Goal: Task Accomplishment & Management: Manage account settings

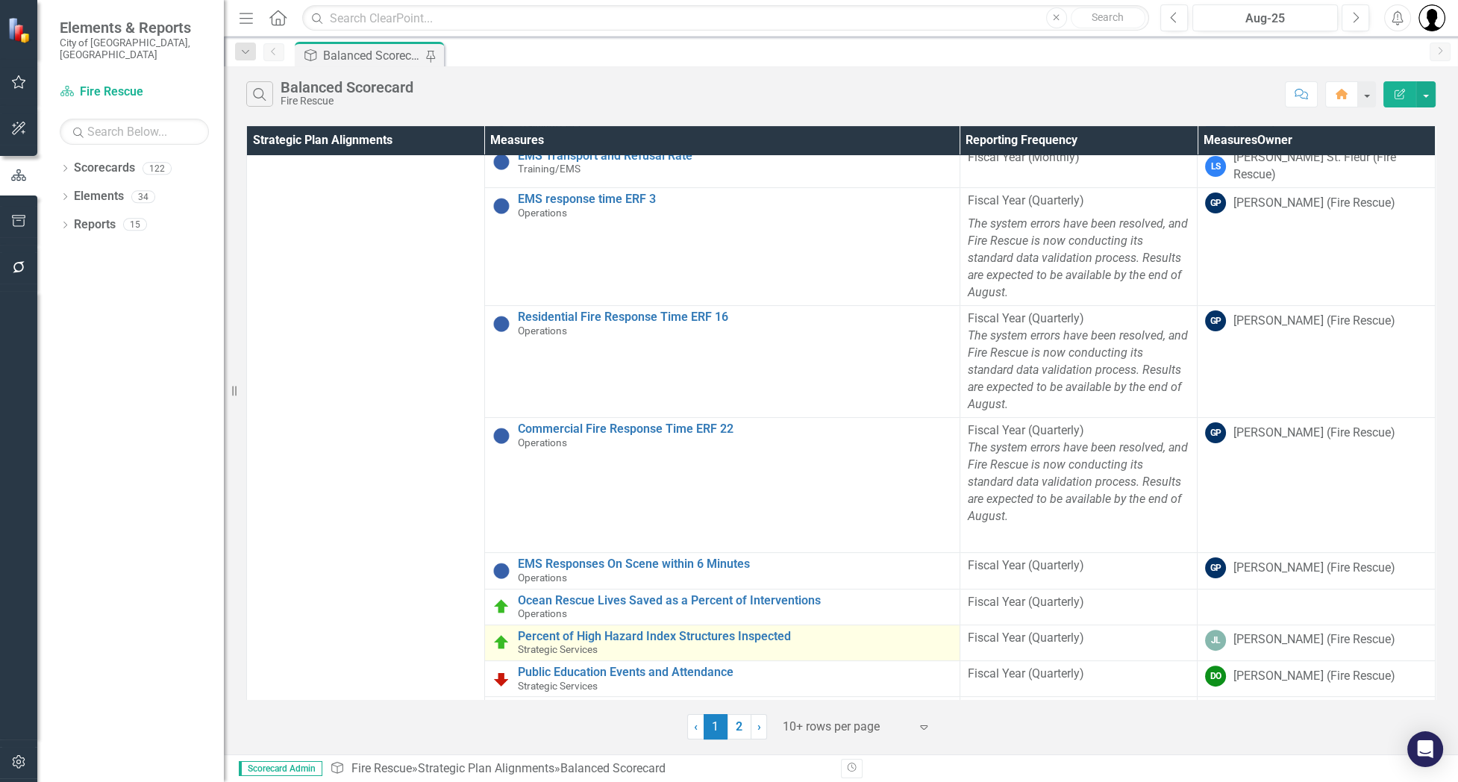
scroll to position [610, 0]
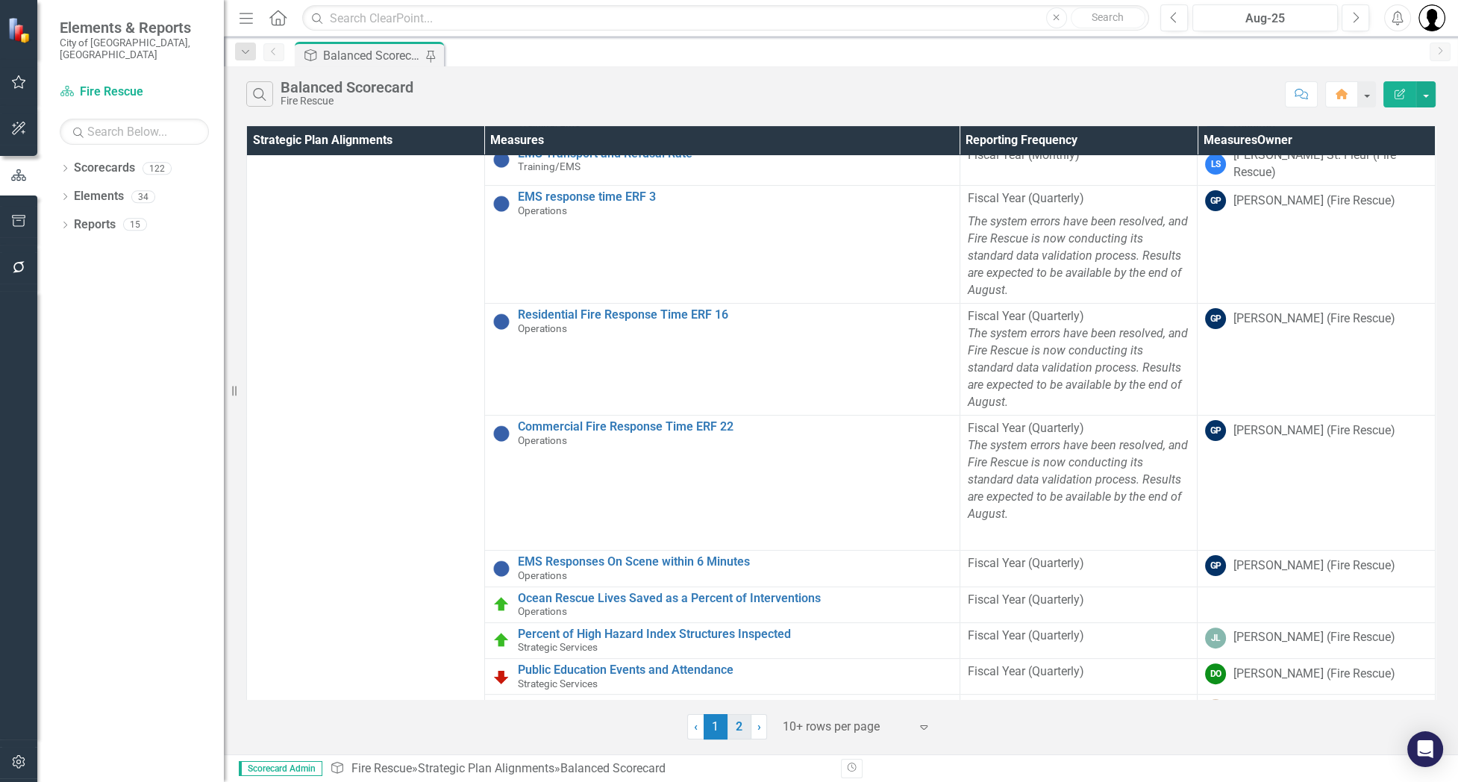
click at [734, 723] on link "2" at bounding box center [739, 726] width 24 height 25
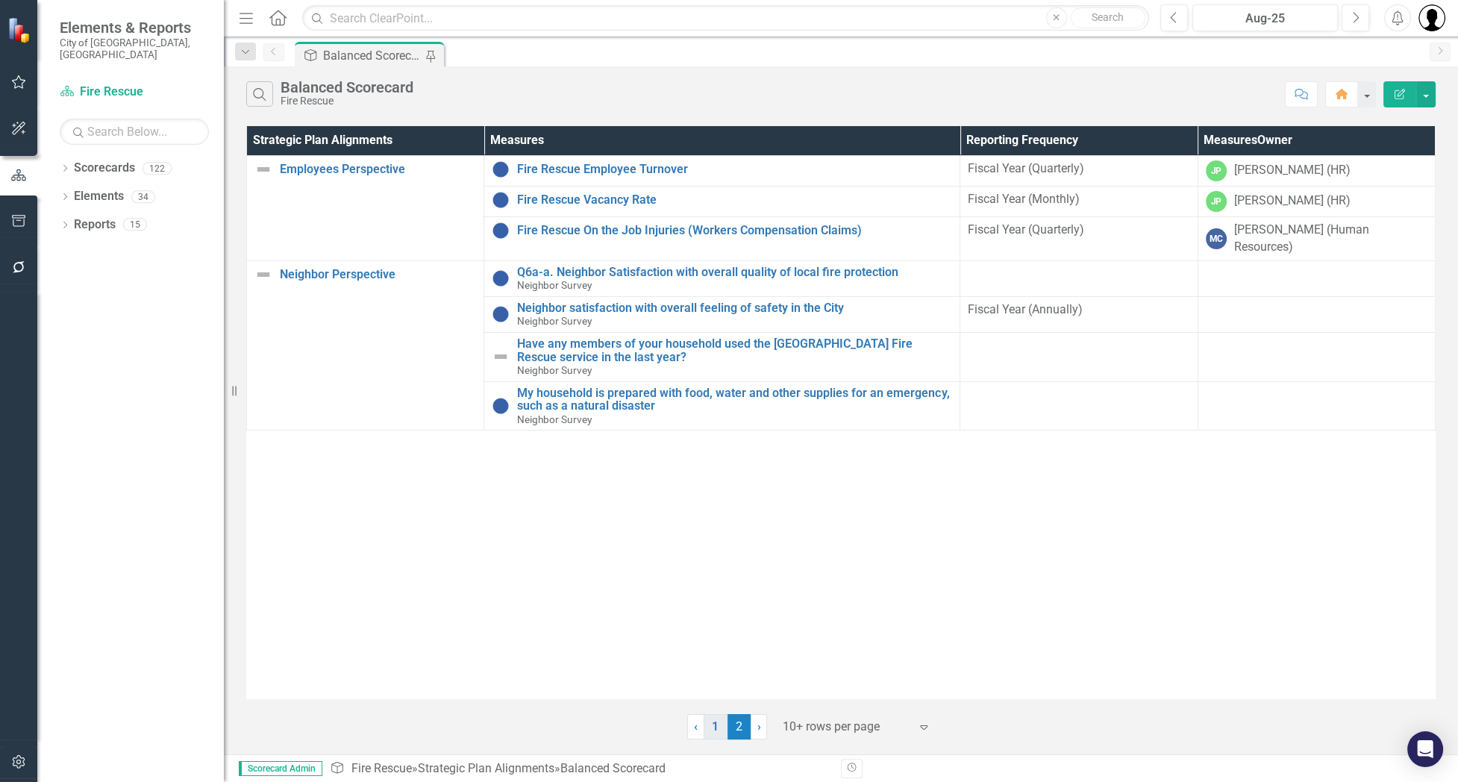
click at [712, 724] on link "1" at bounding box center [716, 726] width 24 height 25
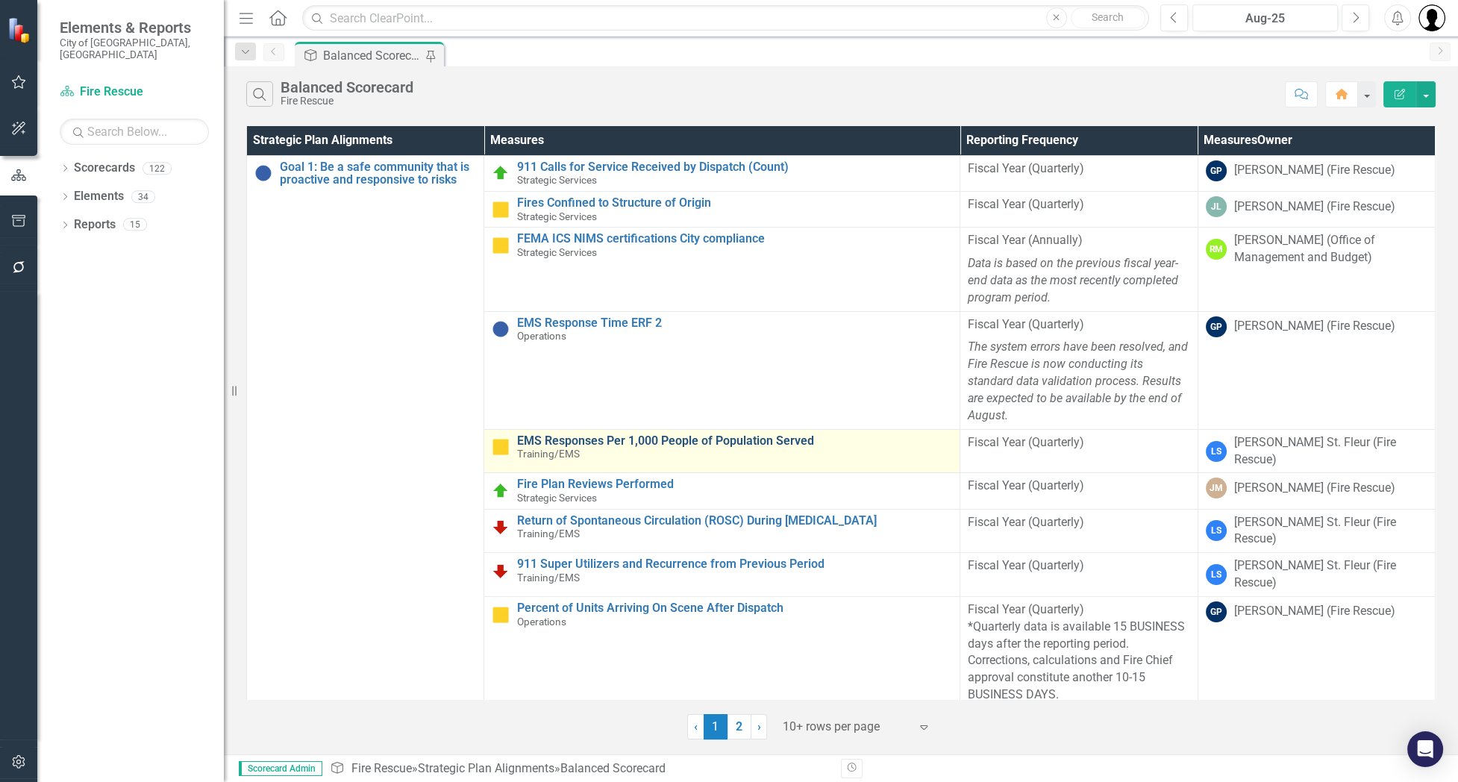
click at [635, 434] on link "EMS Responses Per 1,000 People of Population Served" at bounding box center [734, 440] width 435 height 13
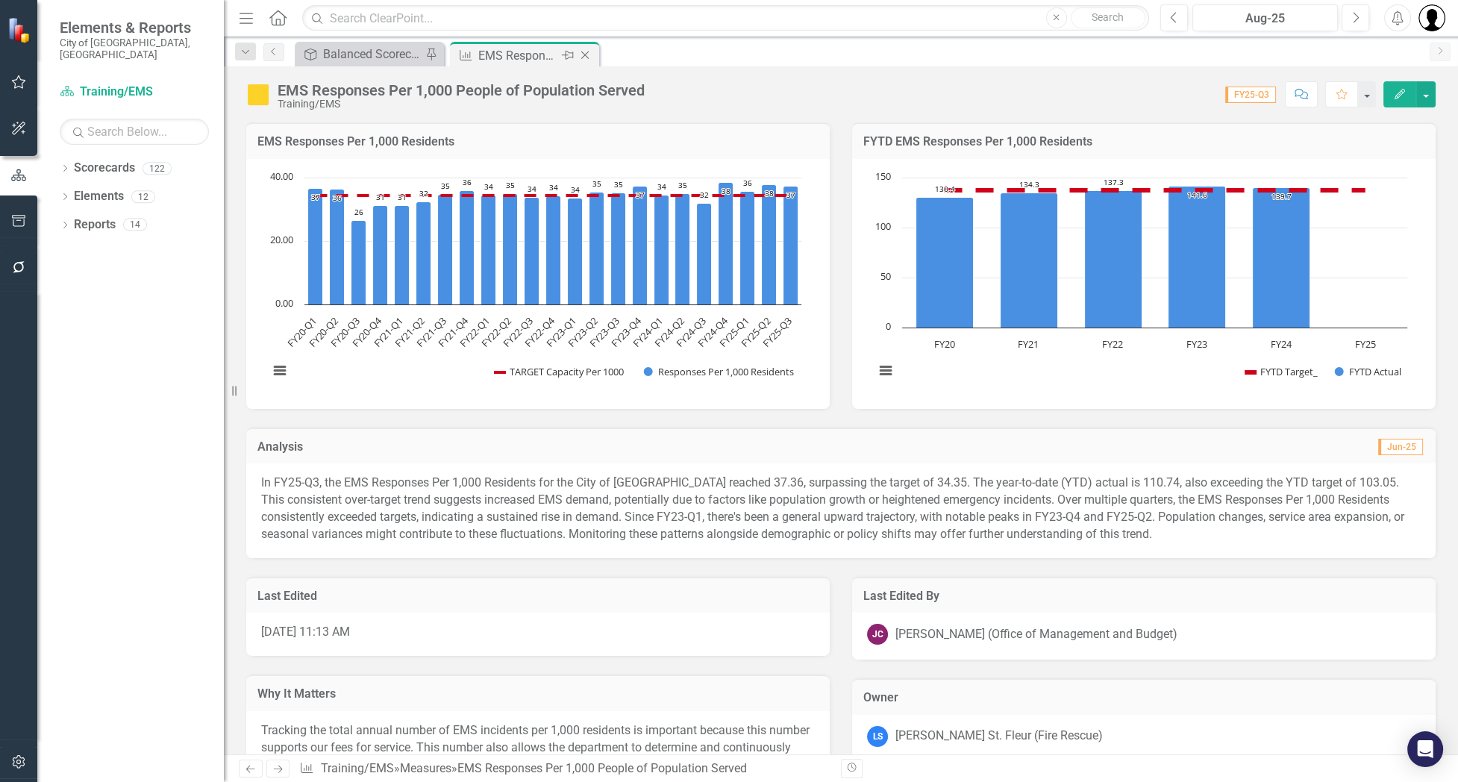
click at [585, 51] on icon "Close" at bounding box center [584, 55] width 15 height 12
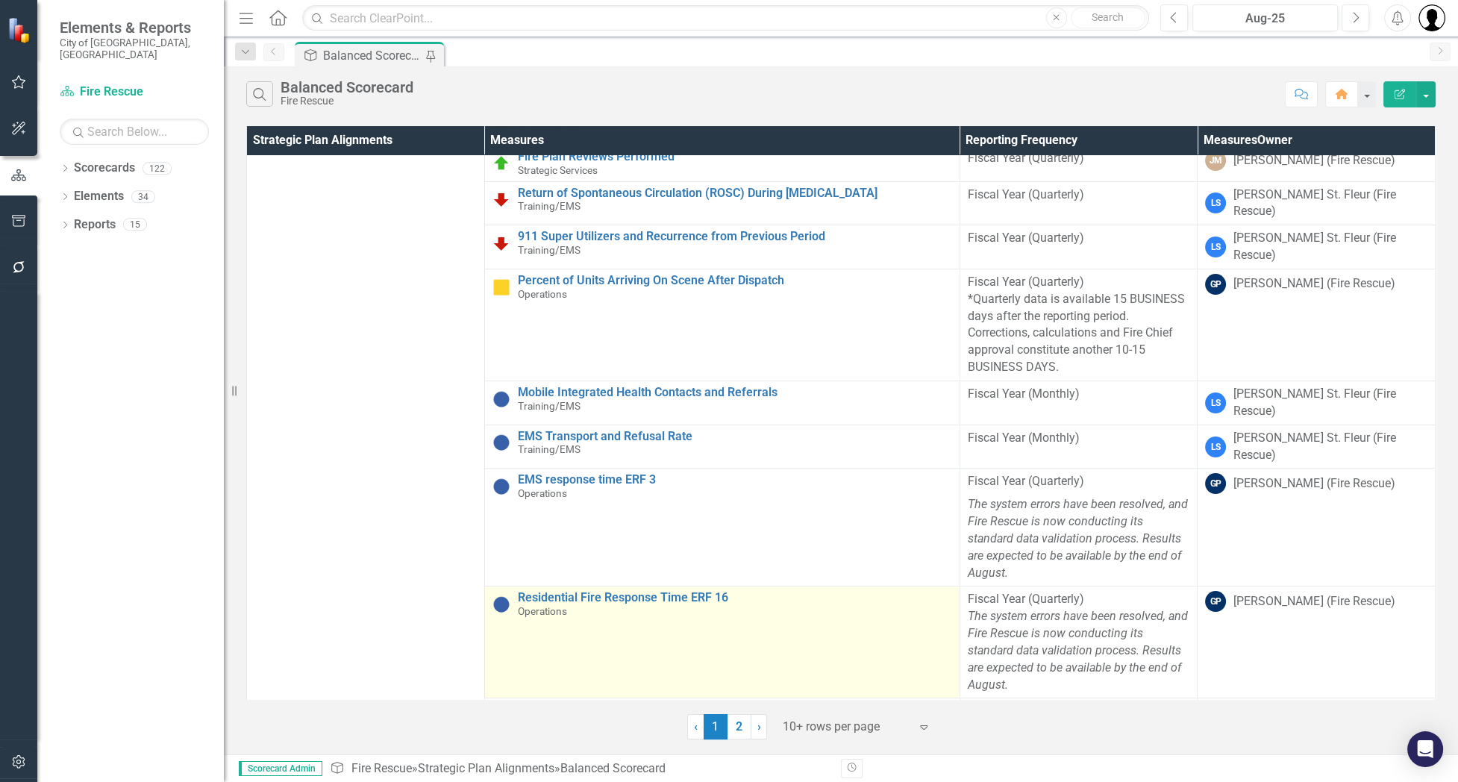
scroll to position [398, 0]
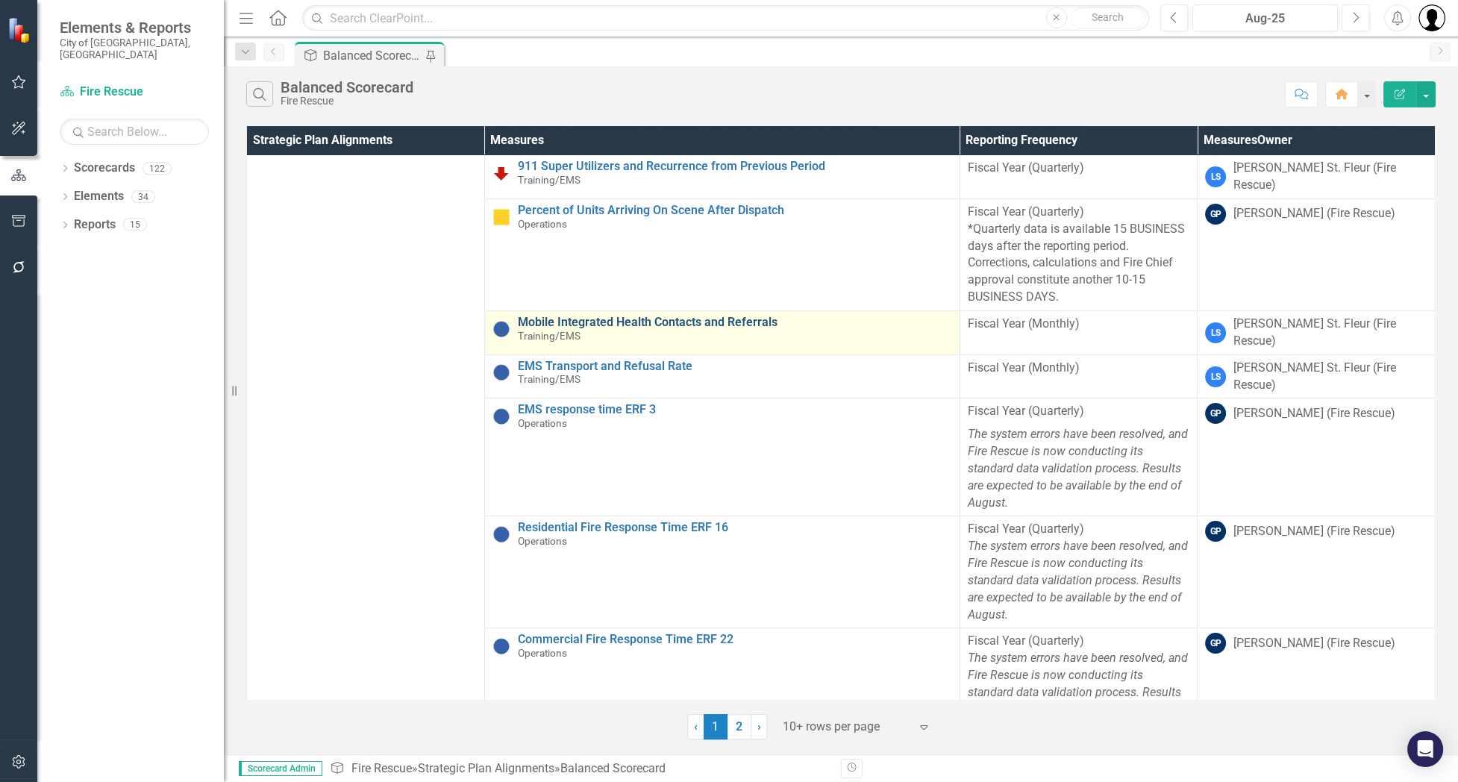
click at [596, 316] on link "Mobile Integrated Health Contacts and Referrals" at bounding box center [735, 322] width 434 height 13
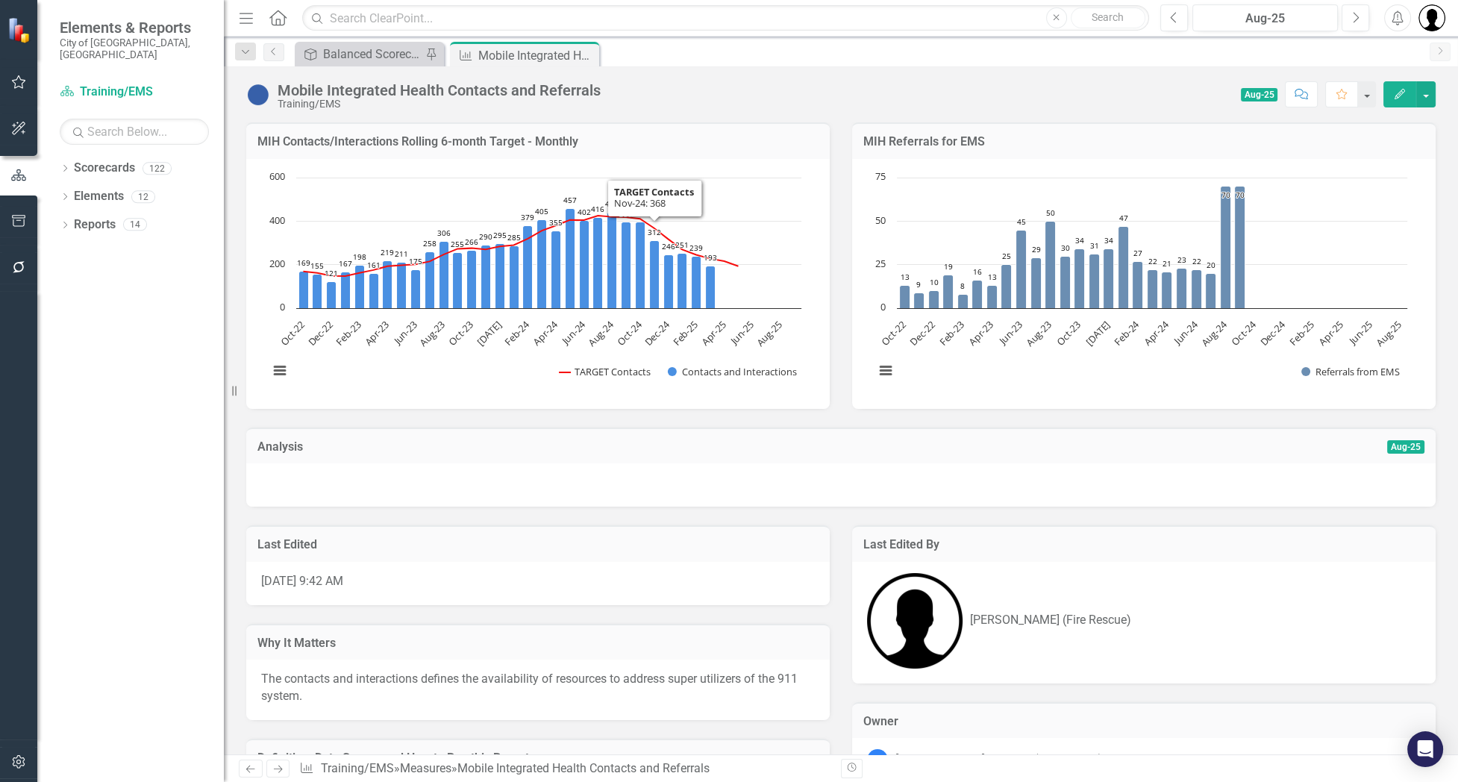
click at [692, 93] on div "Score: 0.00 Aug-25 Completed Comment Favorite Edit" at bounding box center [1021, 93] width 827 height 25
click at [0, 0] on icon "Close" at bounding box center [0, 0] width 0 height 0
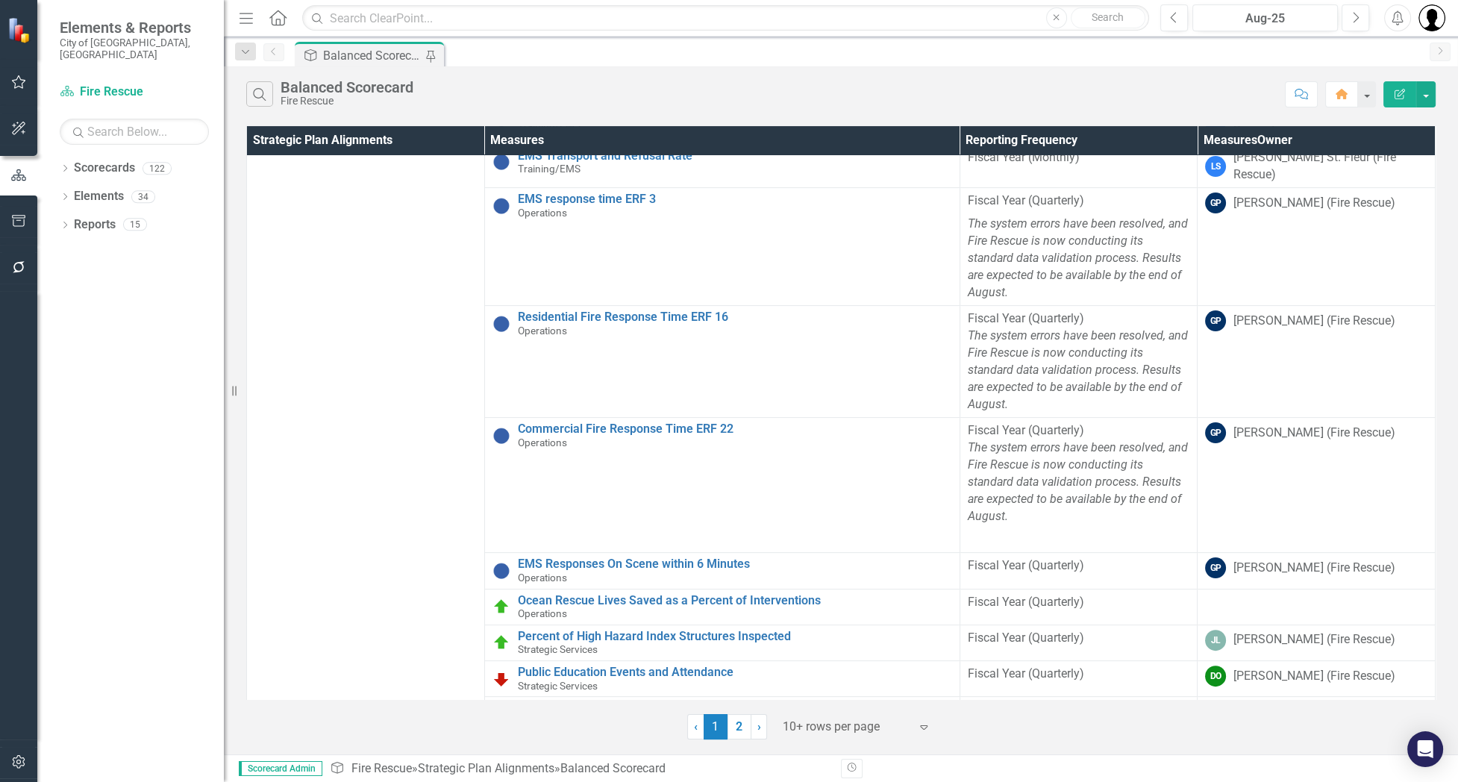
scroll to position [610, 0]
click at [649, 699] on link "Fire Inspections and Reinspections Performed" at bounding box center [735, 705] width 434 height 13
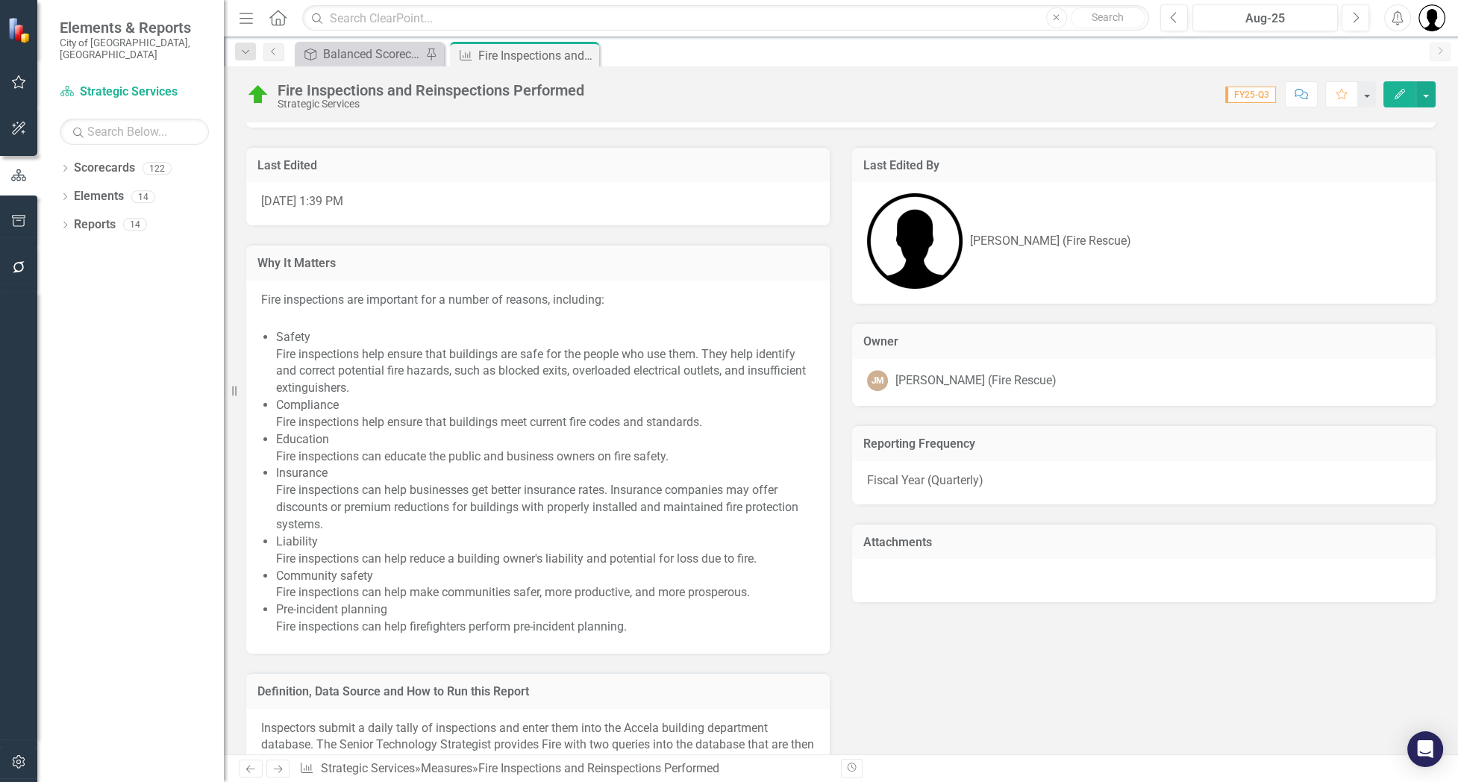
scroll to position [314, 0]
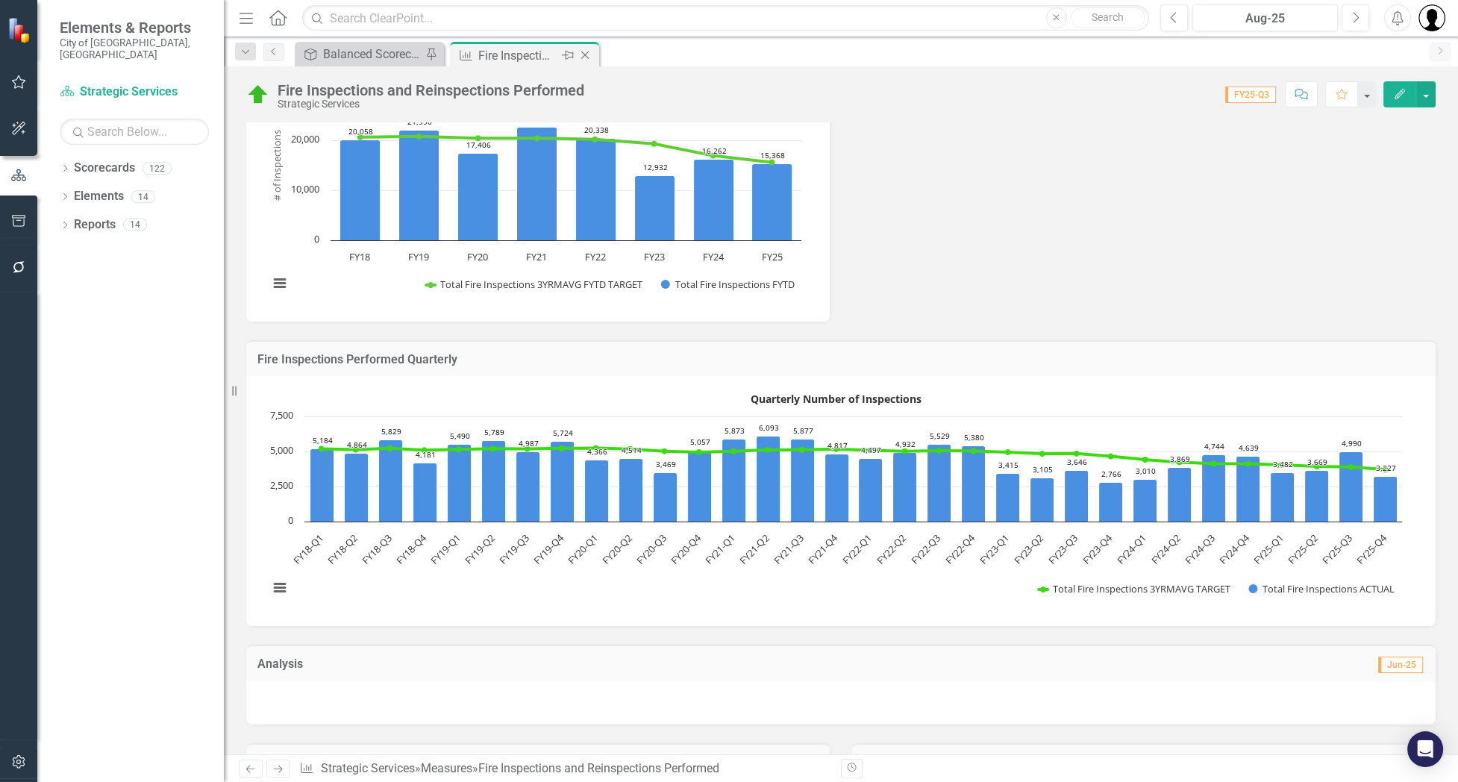
click at [587, 54] on icon "Close" at bounding box center [584, 55] width 15 height 12
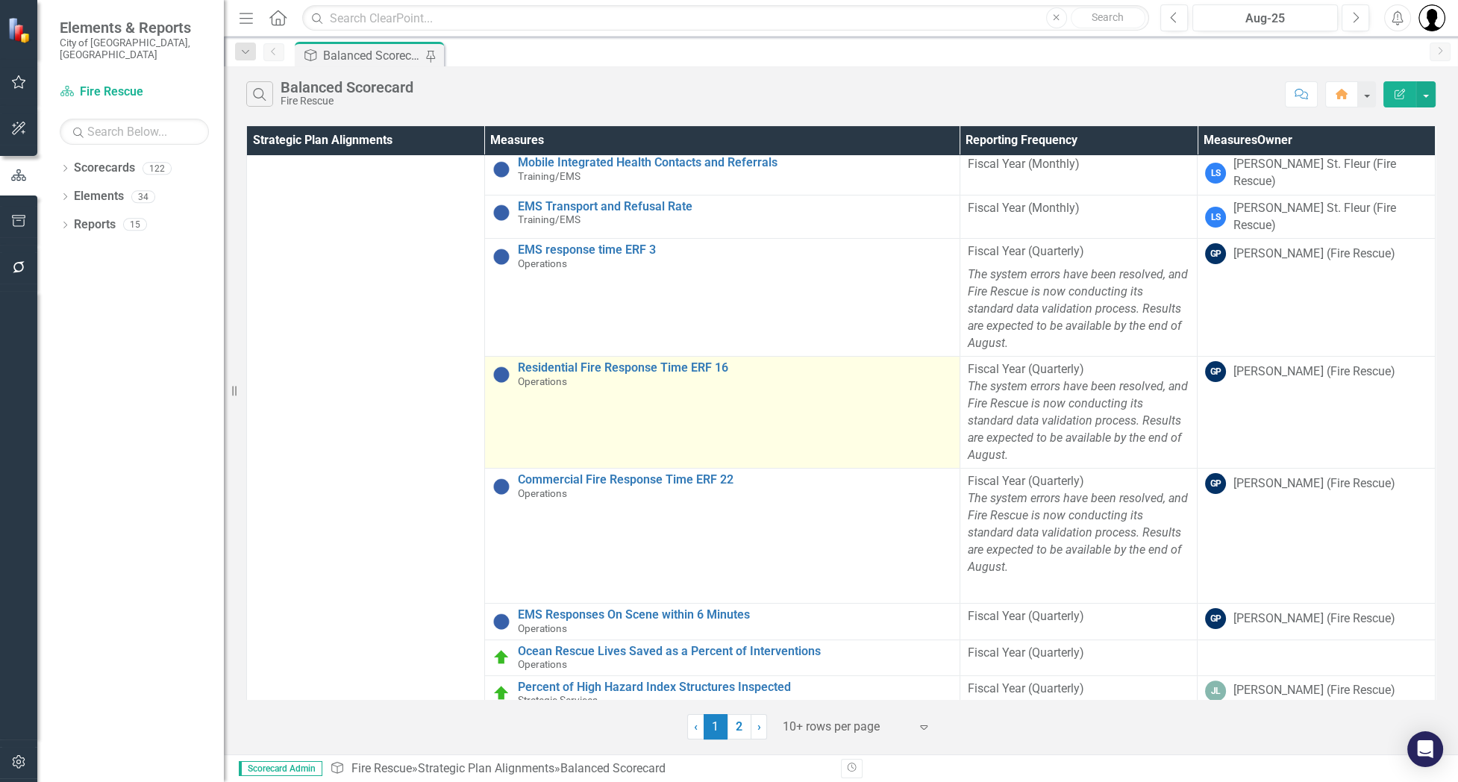
scroll to position [610, 0]
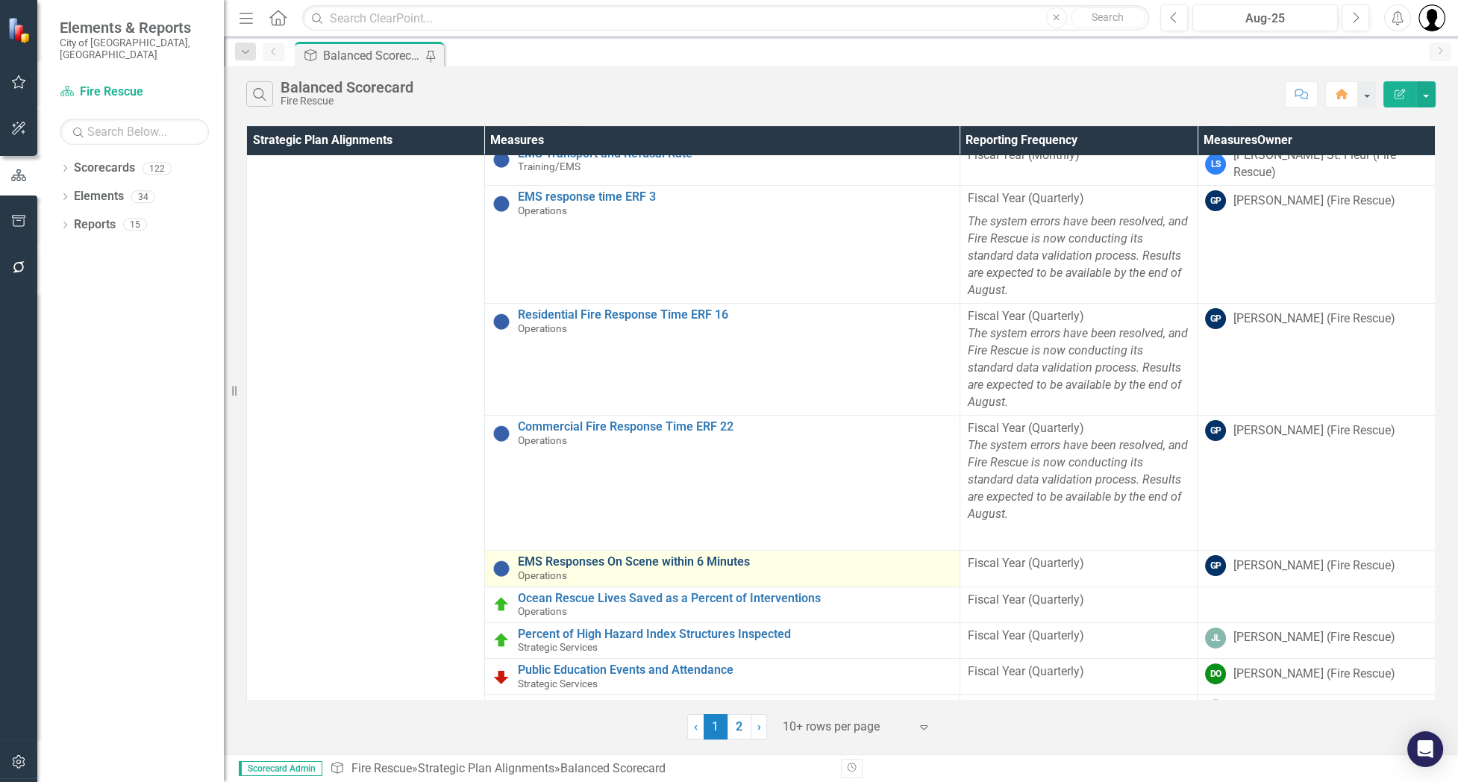
click at [620, 555] on link "EMS Responses On Scene within 6 Minutes" at bounding box center [735, 561] width 434 height 13
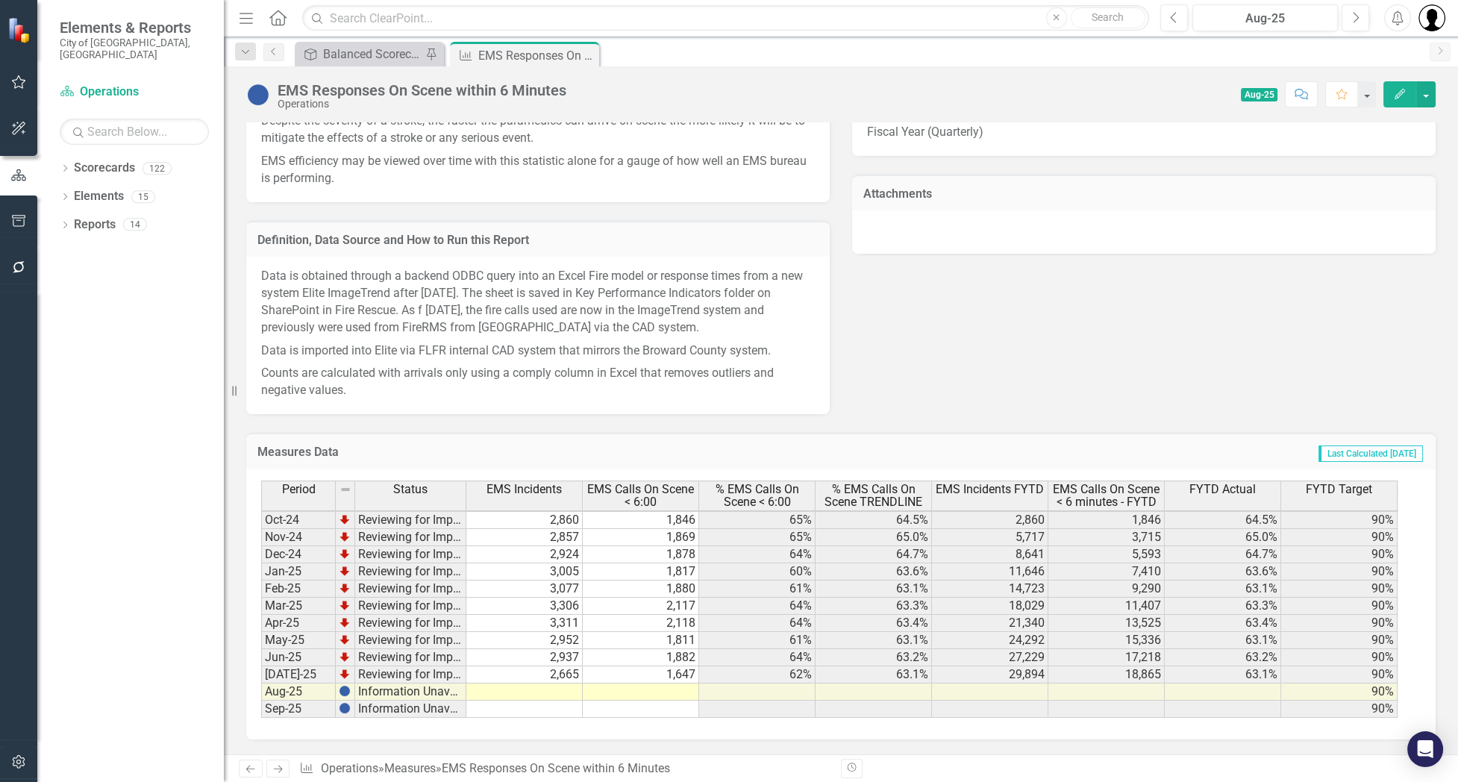
scroll to position [968, 0]
click at [649, 686] on td at bounding box center [641, 691] width 116 height 17
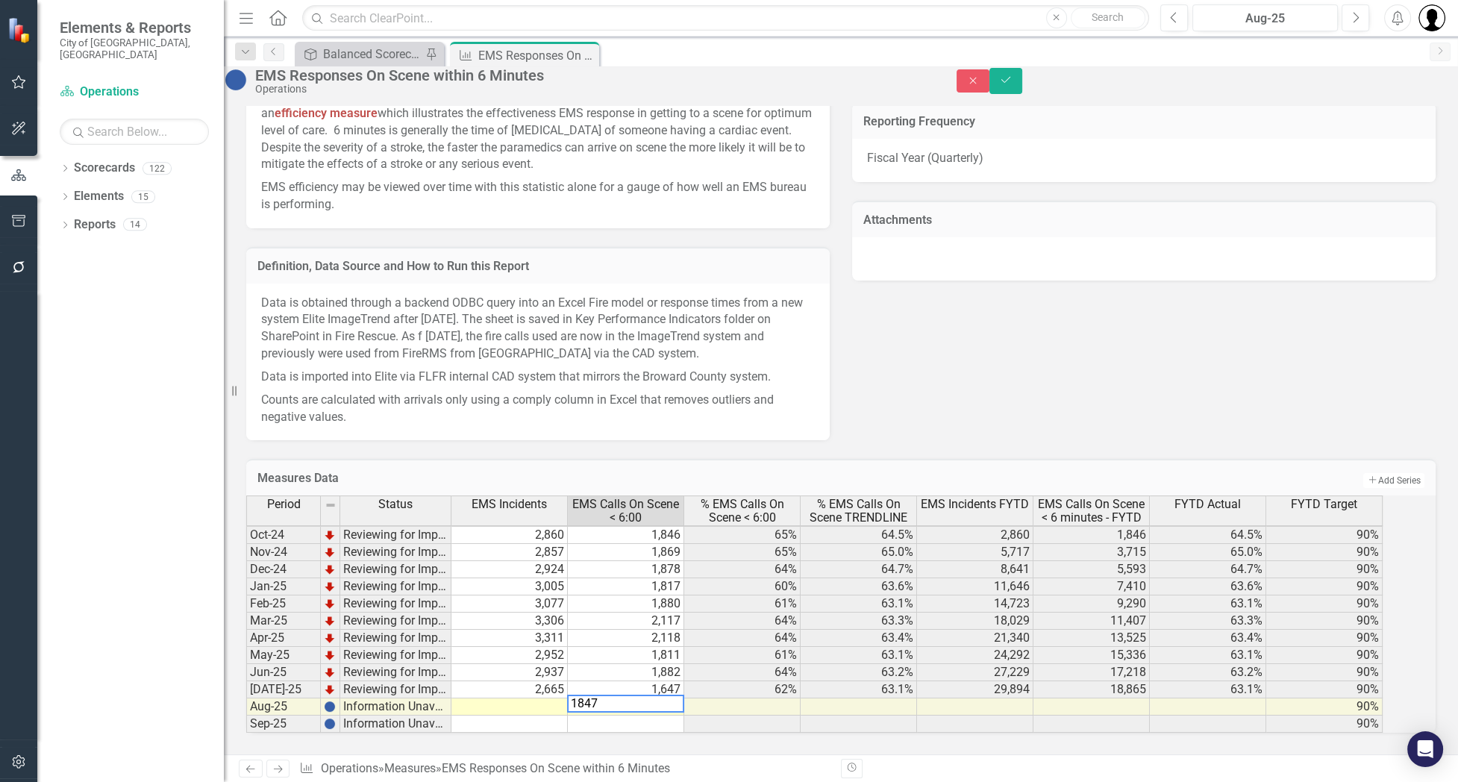
click at [559, 698] on td at bounding box center [509, 706] width 116 height 17
type textarea "1847"
click at [1010, 83] on icon "submit" at bounding box center [1005, 80] width 9 height 6
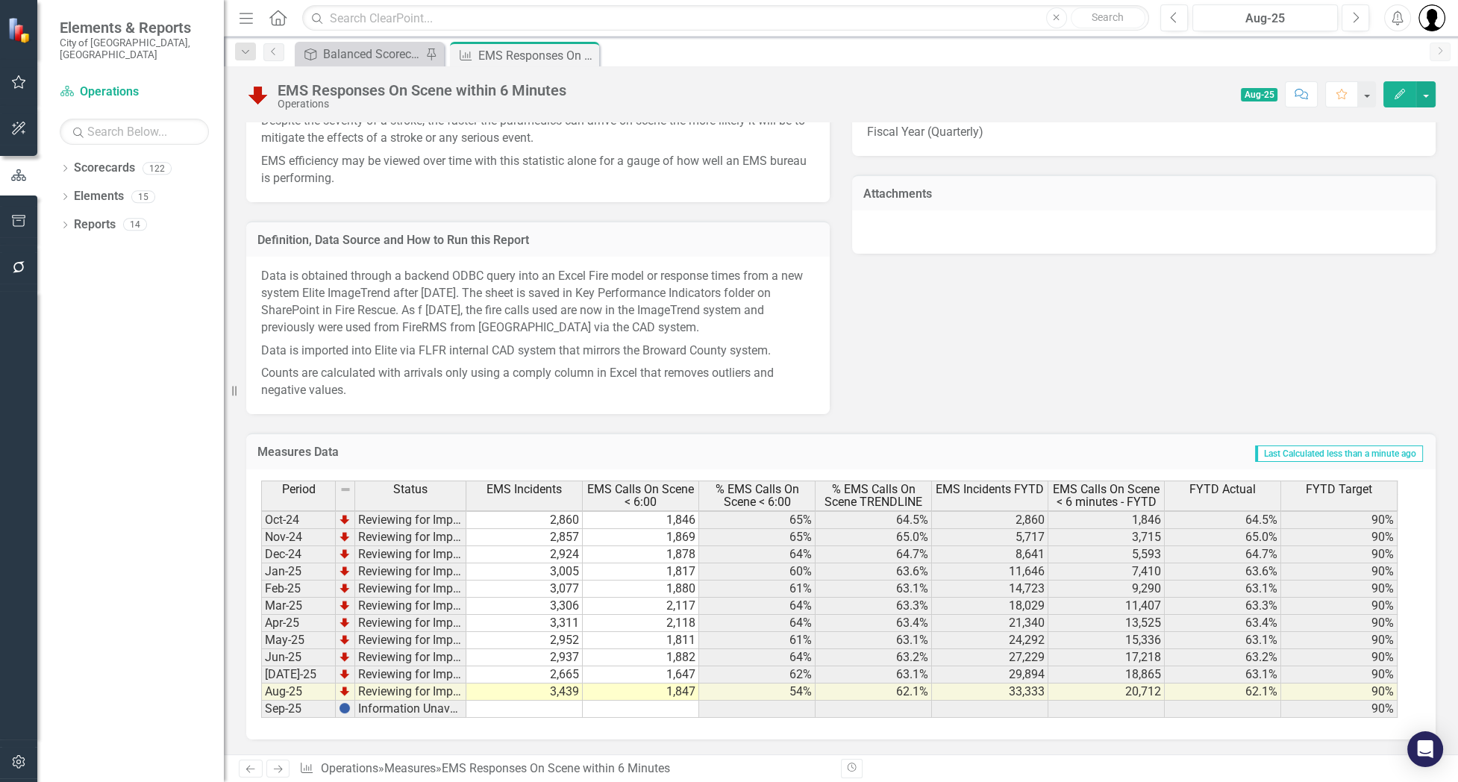
scroll to position [0, 0]
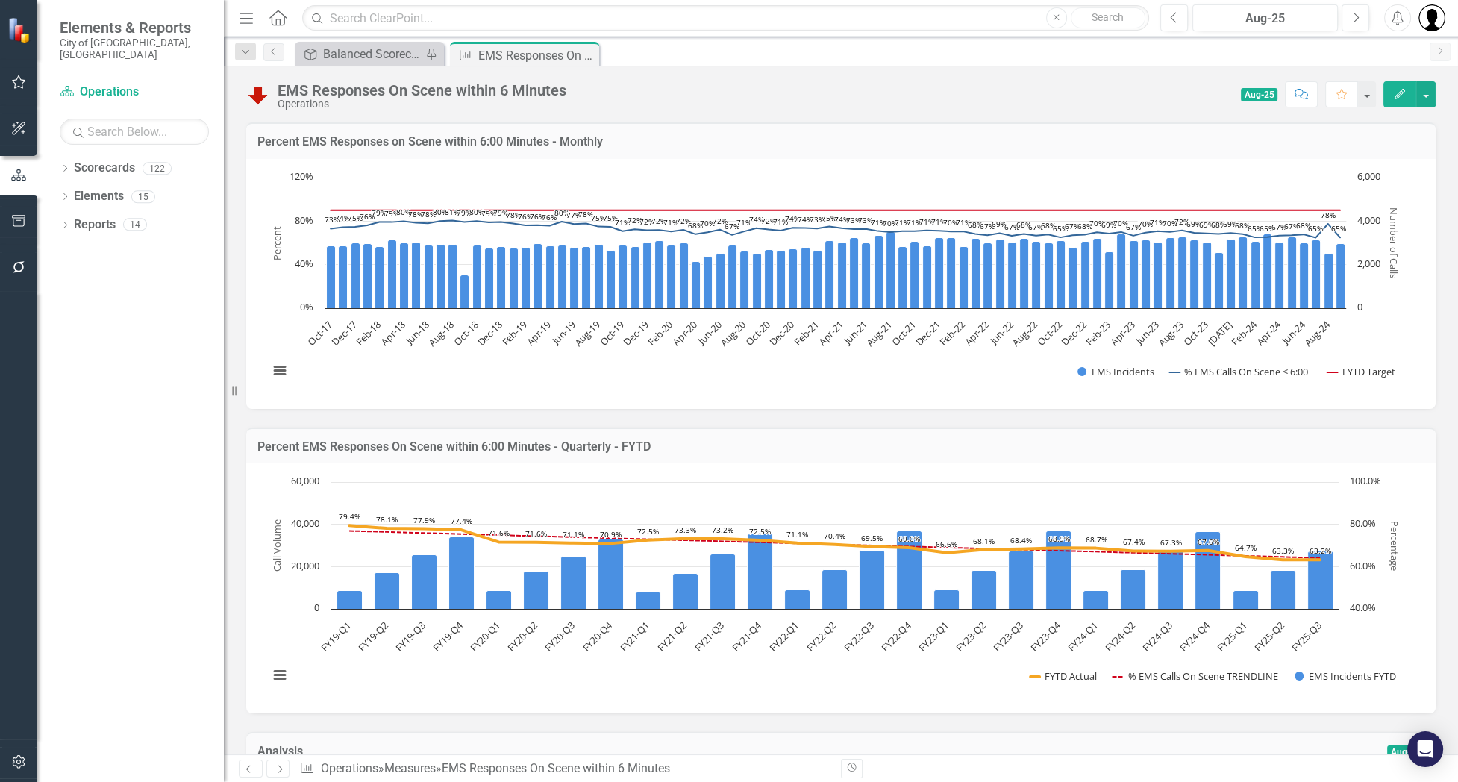
click at [901, 146] on h3 "Percent EMS Responses on Scene within 6:00 Minutes - Monthly" at bounding box center [840, 141] width 1167 height 13
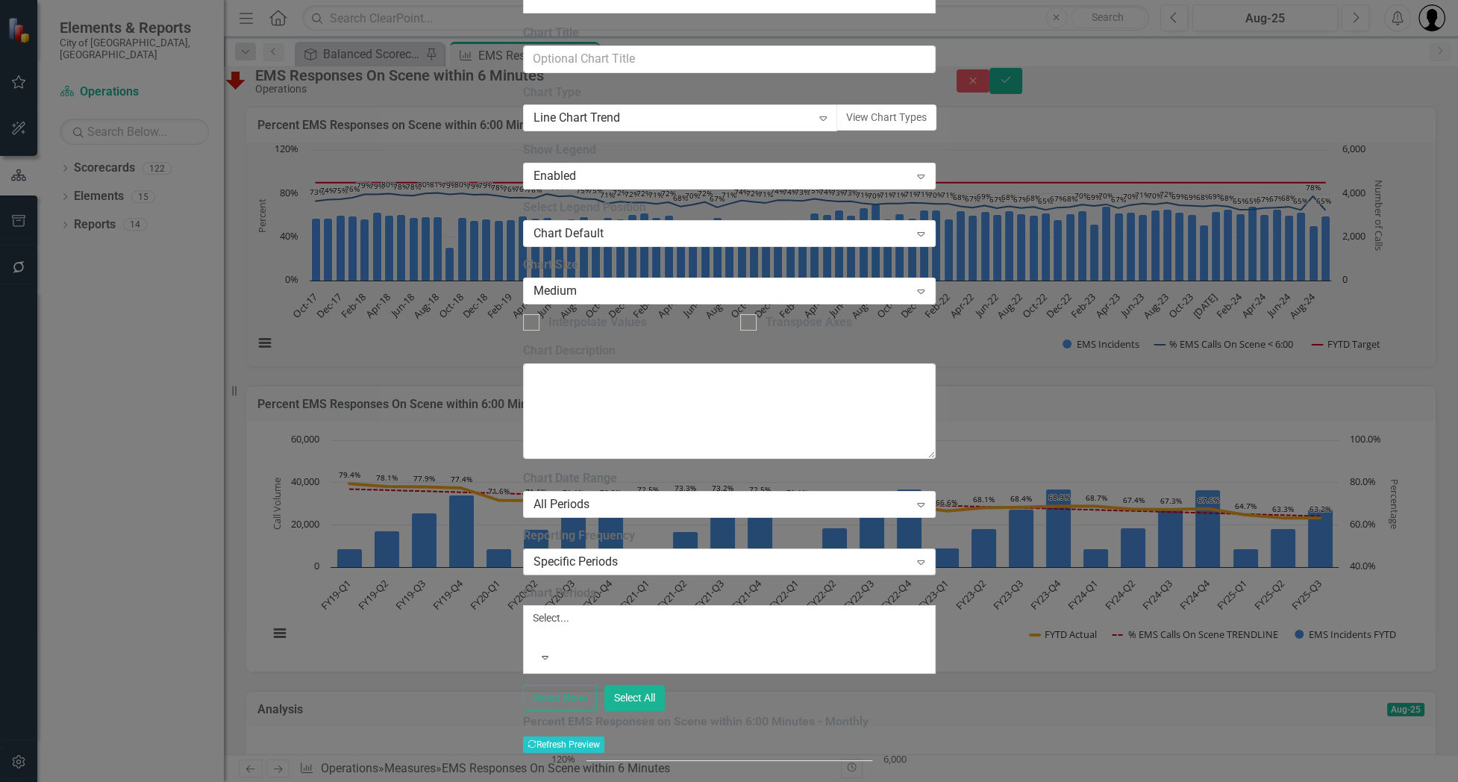
click at [633, 553] on div "Specific Periods" at bounding box center [721, 561] width 376 height 17
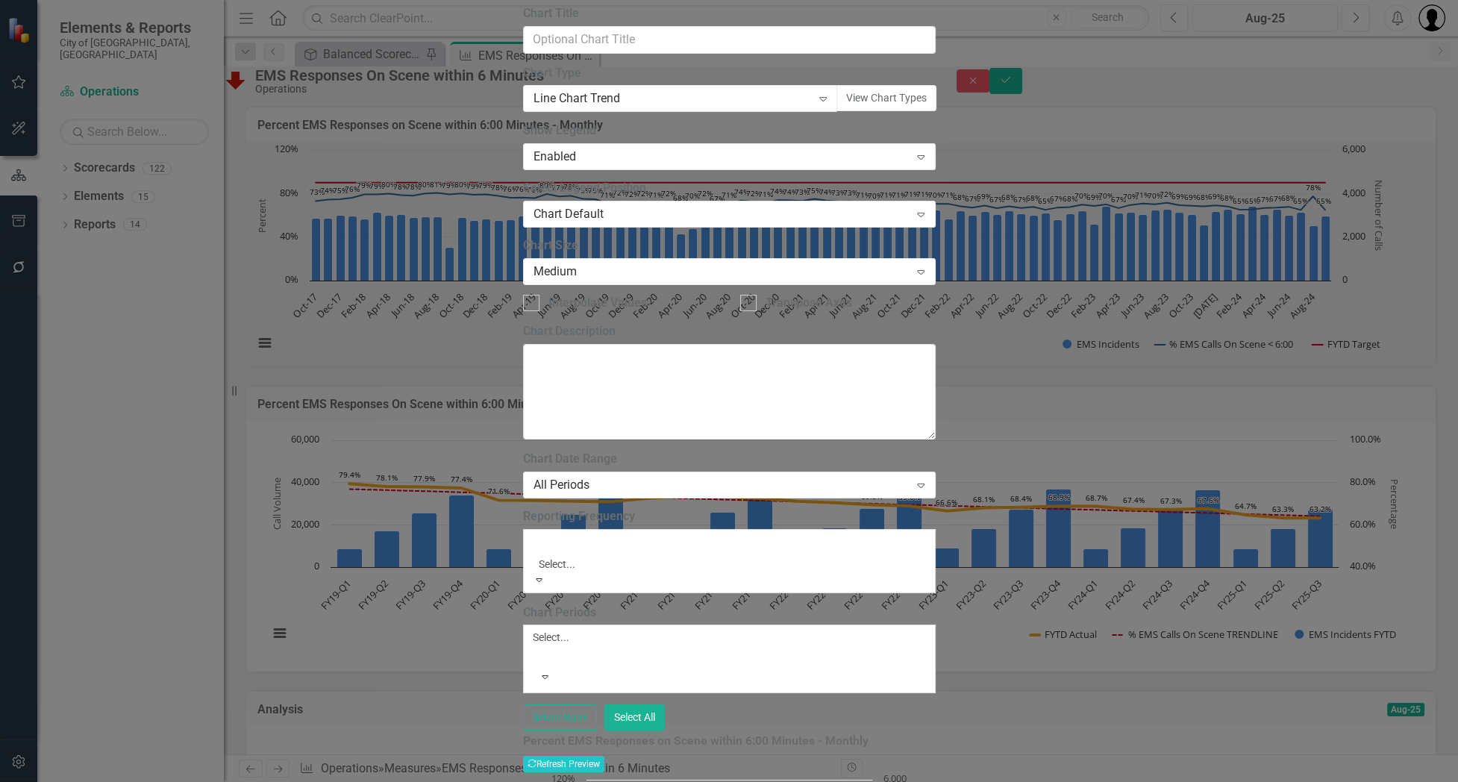
scroll to position [2887, 0]
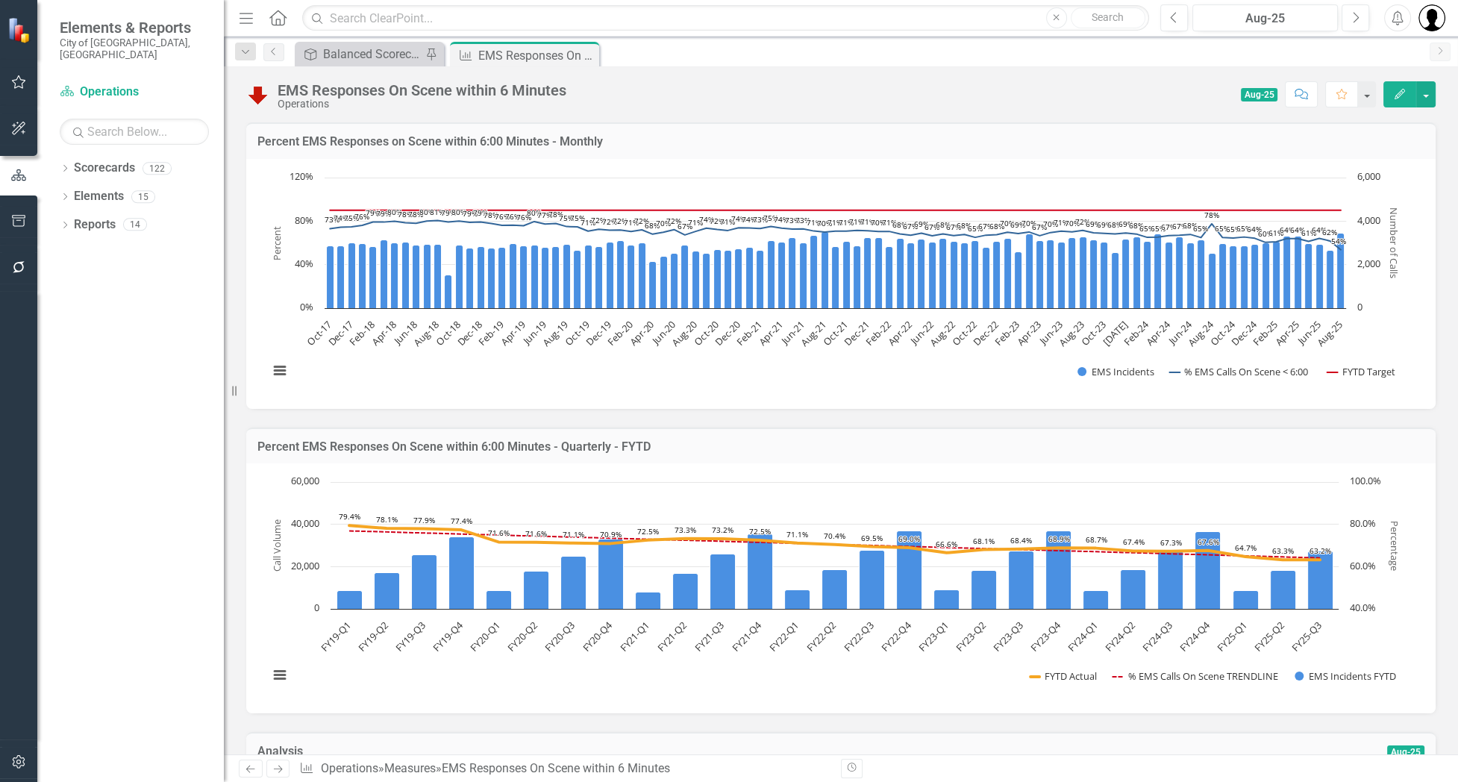
scroll to position [968, 0]
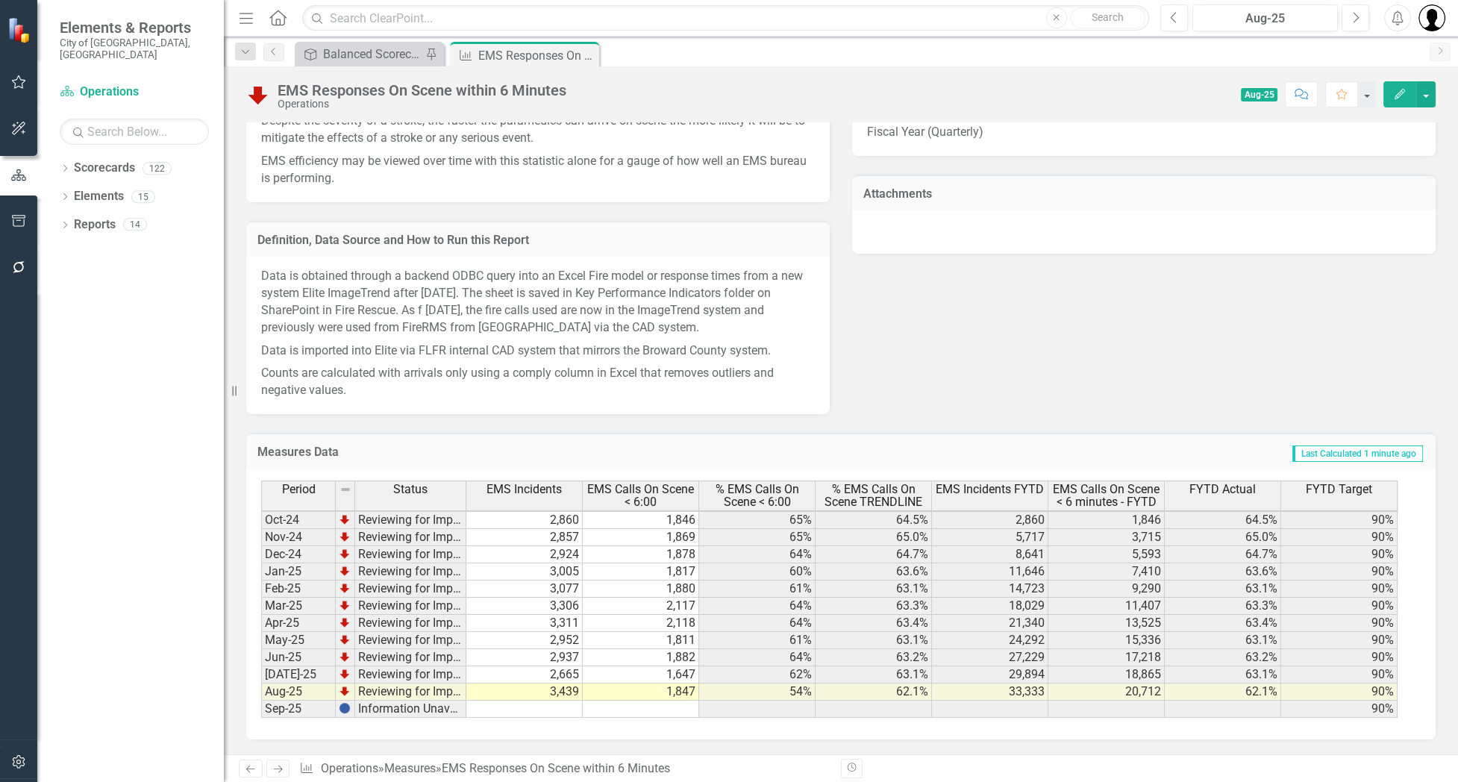
click at [551, 692] on td "3,439" at bounding box center [524, 691] width 116 height 17
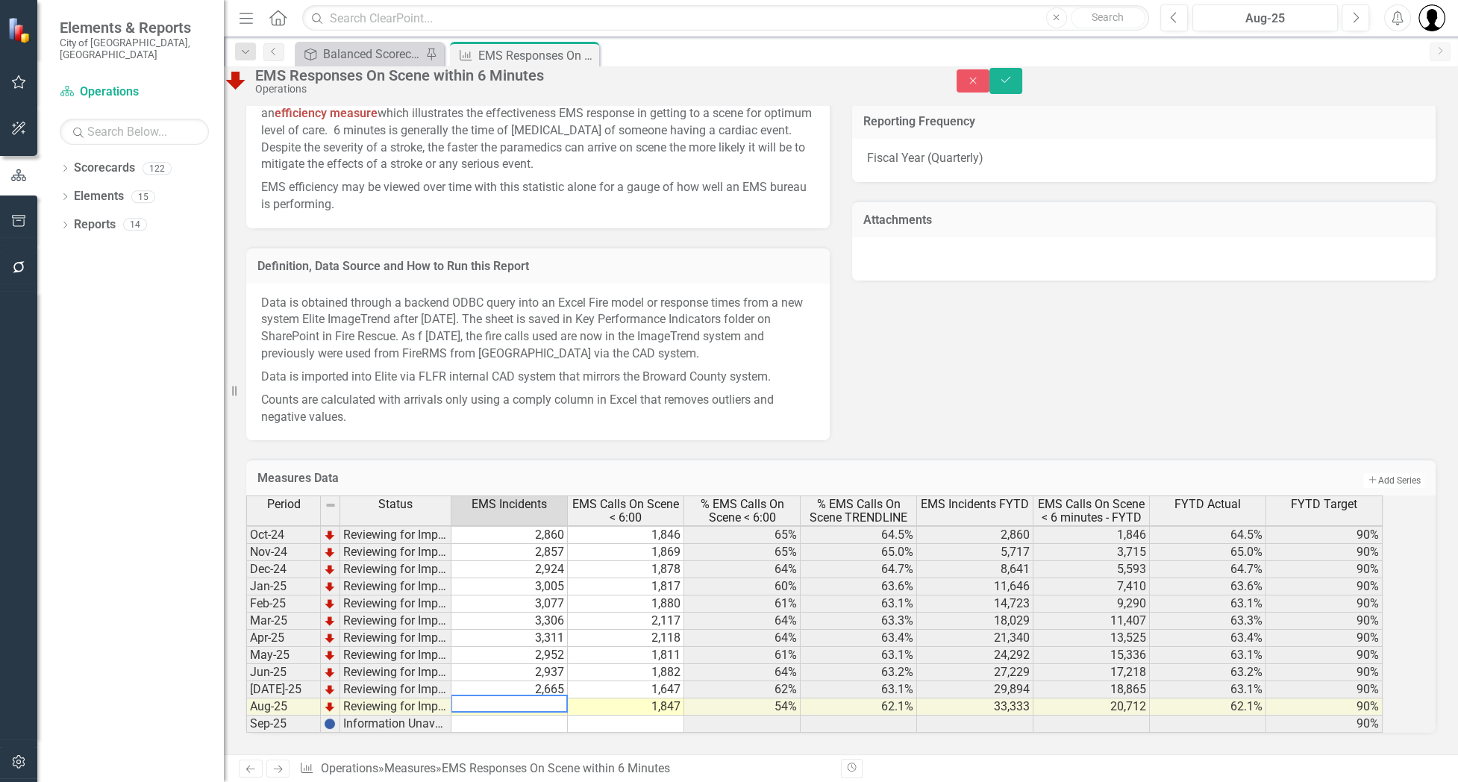
drag, startPoint x: 551, startPoint y: 692, endPoint x: 444, endPoint y: 685, distance: 107.6
click at [444, 685] on div "Period Status EMS Incidents EMS Calls On Scene < 6:00 % EMS Calls On Scene < 6:…" at bounding box center [820, 613] width 1148 height 237
type textarea "1847"
click at [1022, 84] on button "Save" at bounding box center [1005, 81] width 33 height 26
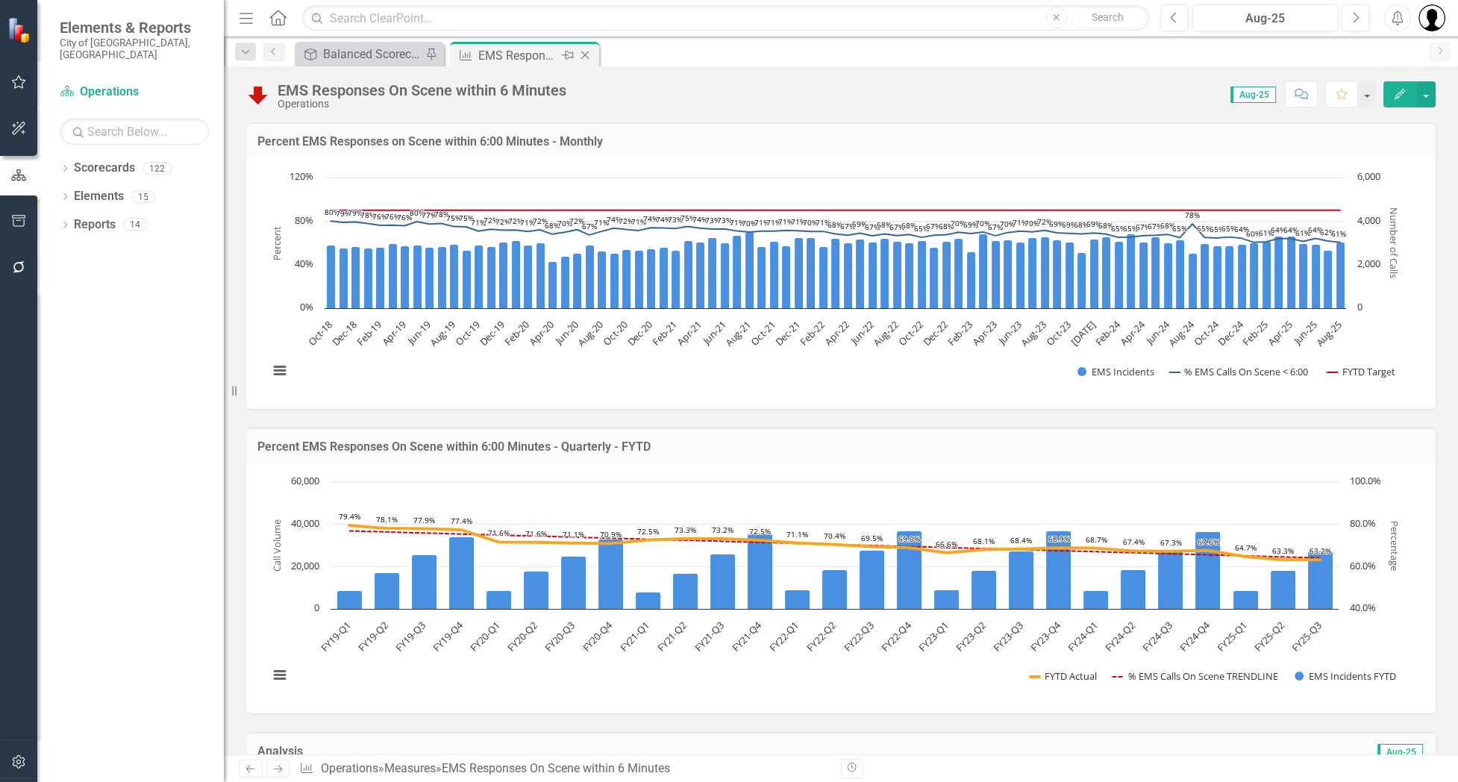
click at [587, 49] on icon "Close" at bounding box center [584, 55] width 15 height 12
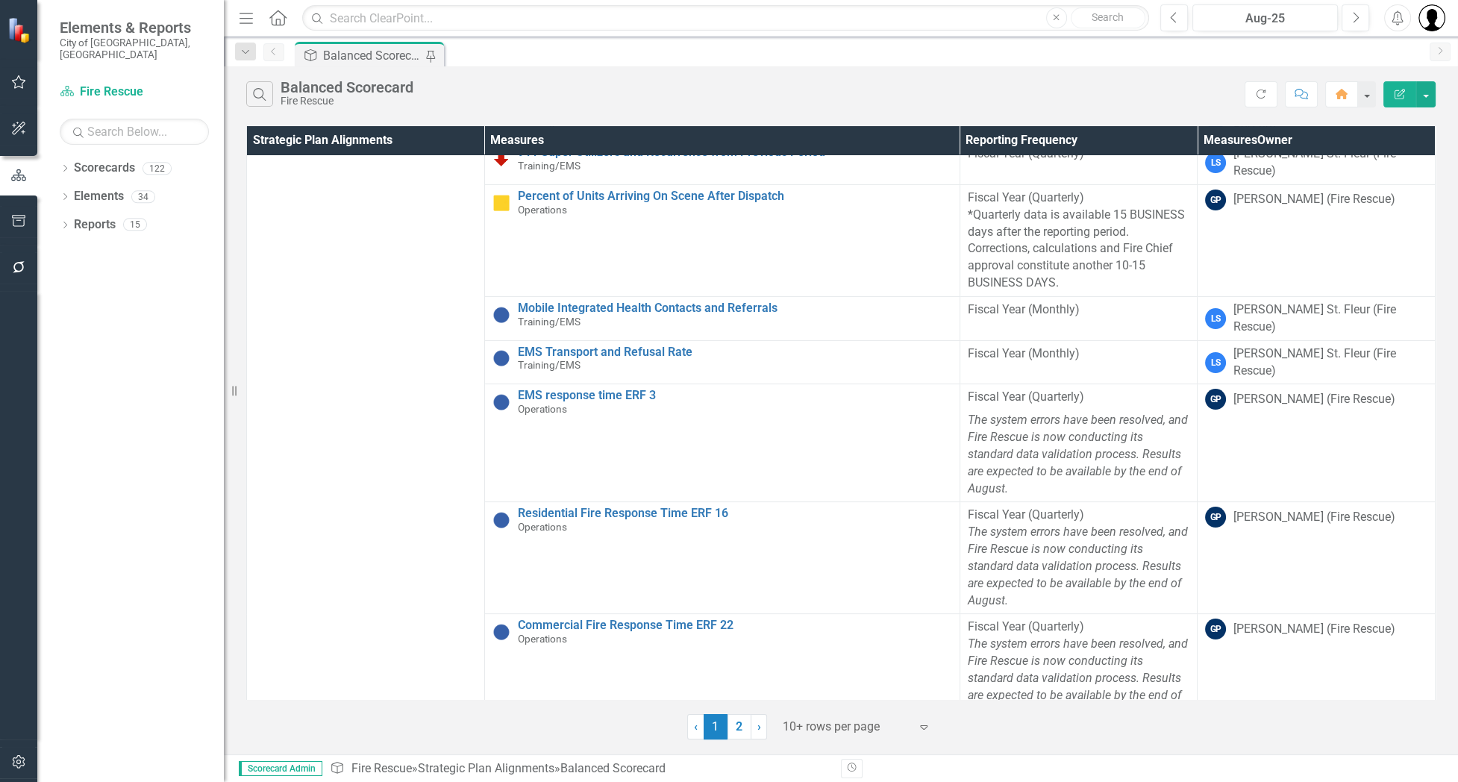
scroll to position [213, 0]
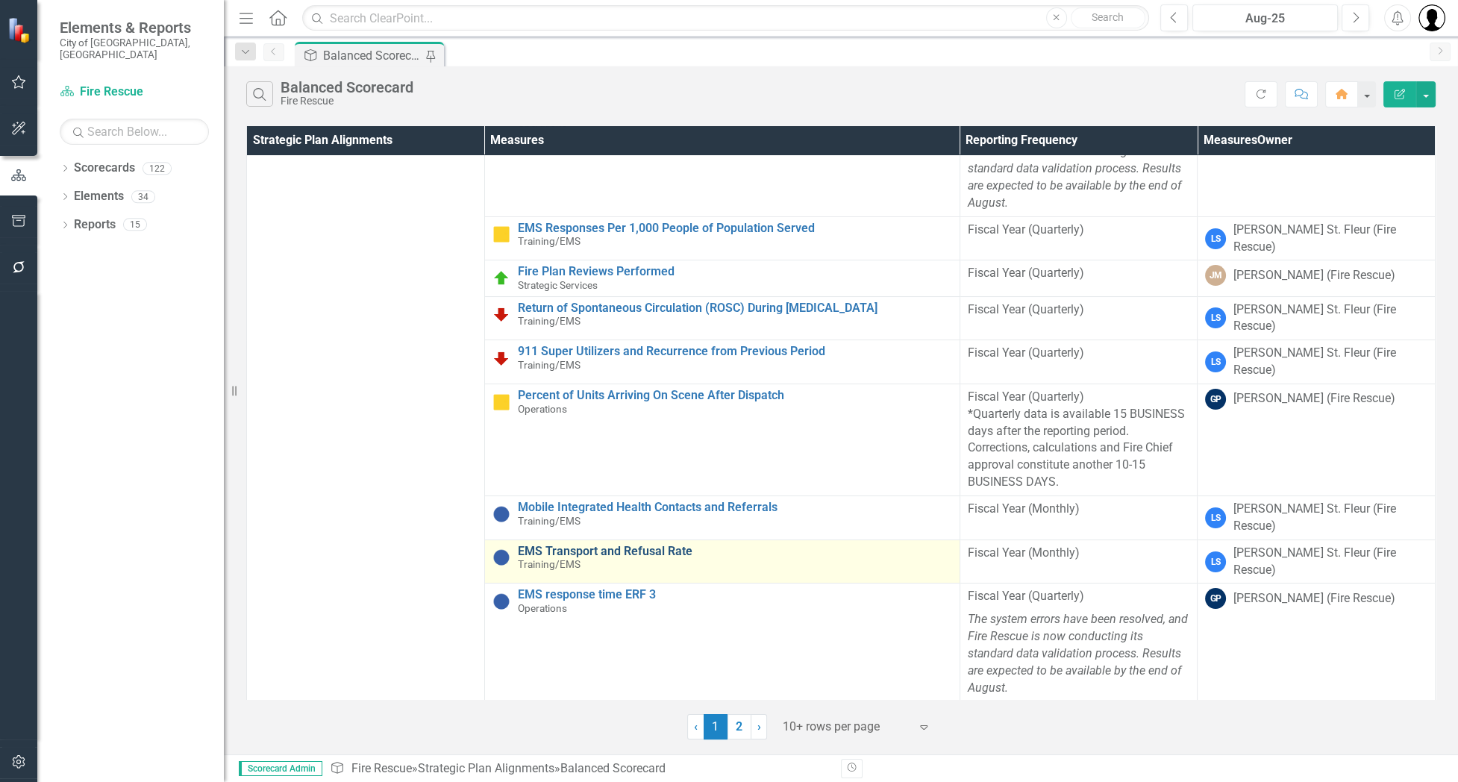
click at [598, 545] on link "EMS Transport and Refusal Rate" at bounding box center [735, 551] width 434 height 13
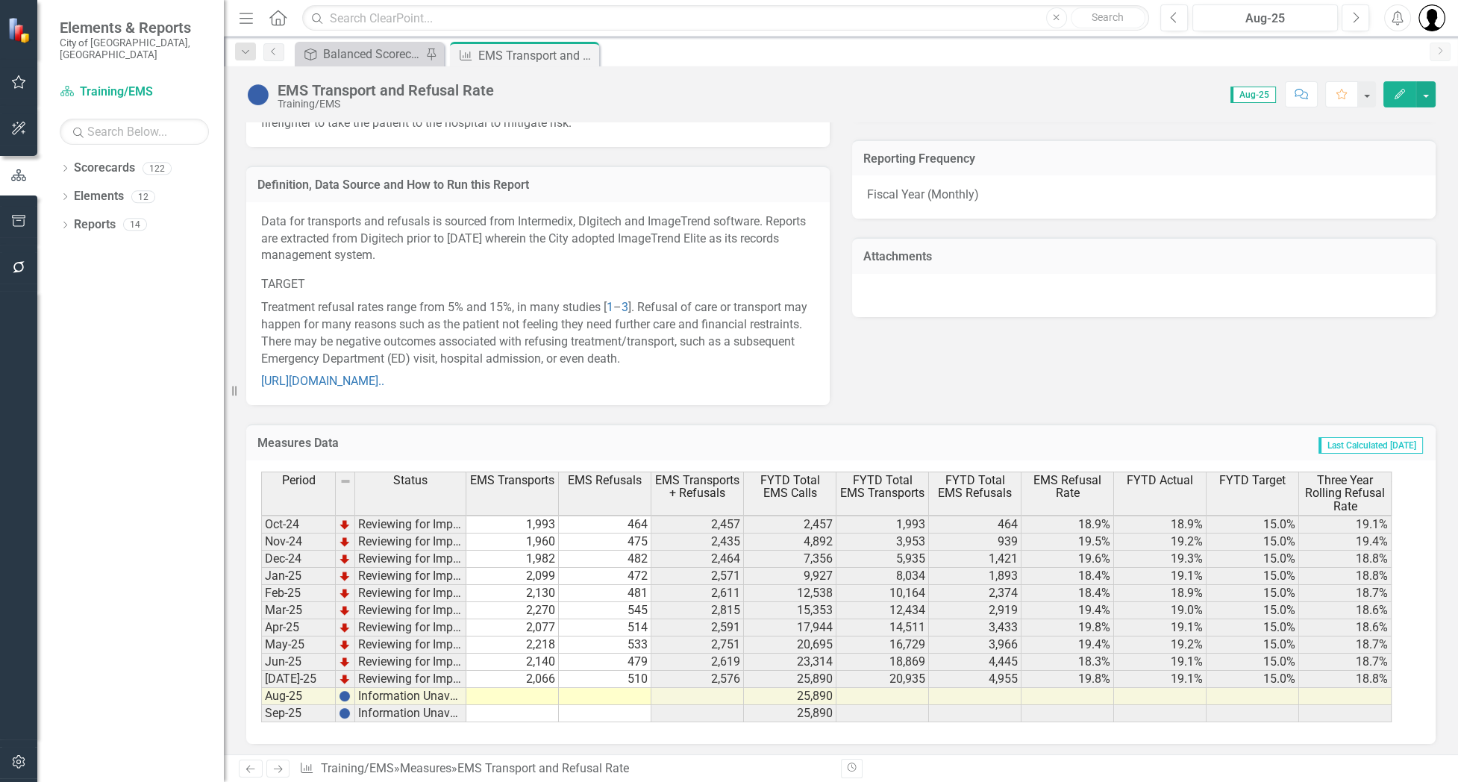
scroll to position [1263, 0]
click at [628, 689] on td at bounding box center [605, 694] width 93 height 17
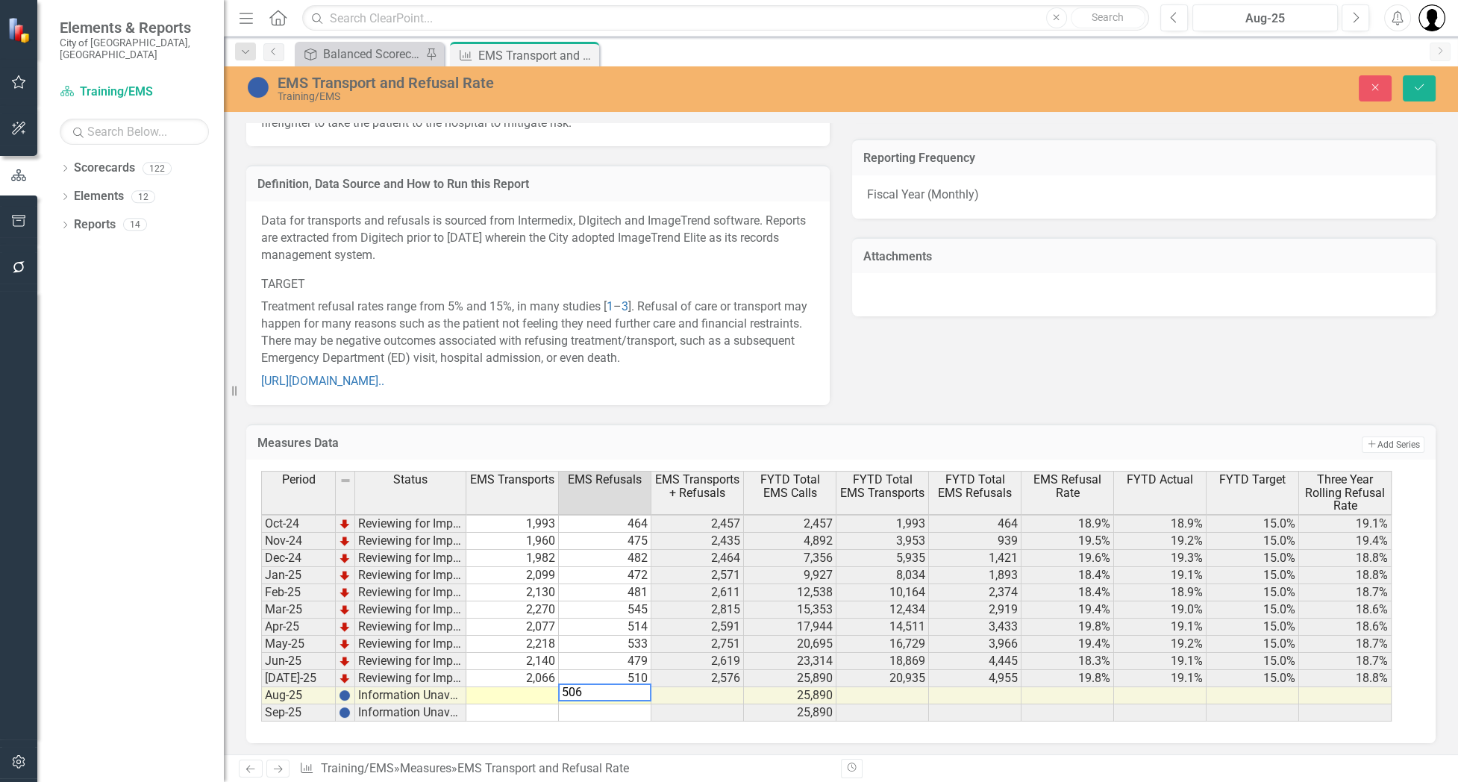
type textarea "506"
click at [514, 688] on td at bounding box center [512, 695] width 93 height 17
type textarea "2081"
click at [545, 710] on td at bounding box center [512, 712] width 93 height 17
click at [1424, 94] on button "Save" at bounding box center [1419, 88] width 33 height 26
